Goal: Task Accomplishment & Management: Use online tool/utility

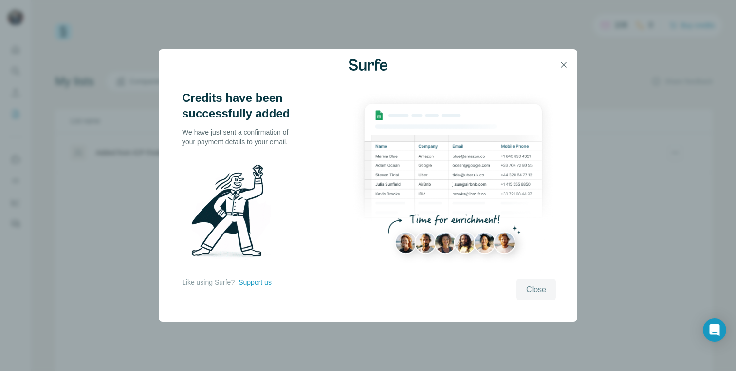
click at [538, 295] on span "Close" at bounding box center [536, 289] width 20 height 12
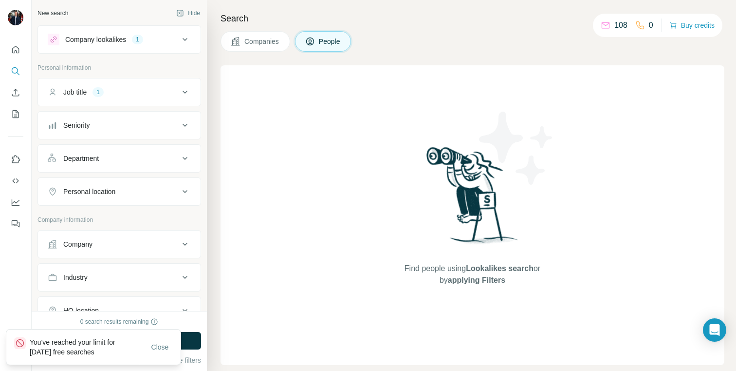
click at [176, 356] on div "Close" at bounding box center [159, 346] width 41 height 19
